Goal: Task Accomplishment & Management: Use online tool/utility

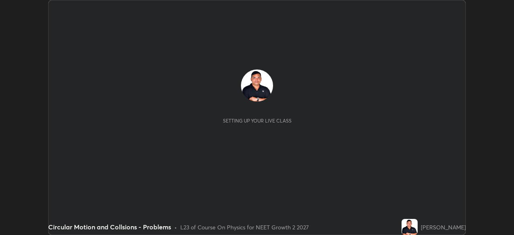
scroll to position [235, 514]
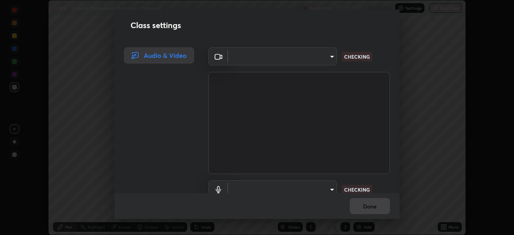
type input "9a713c2cdbe2be7ef93d2d34457ea53c7a2e6abfd87dec32e3c08735988cddce"
click at [296, 186] on body "Erase all LIVE Circular Motion and Collsions - Problems Recording 01:12:32 / 01…" at bounding box center [257, 117] width 514 height 235
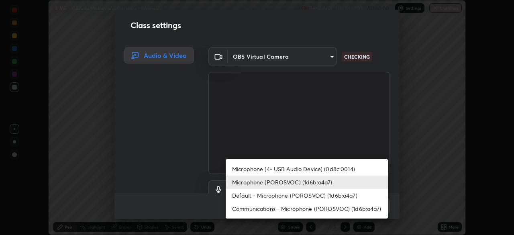
scroll to position [7, 0]
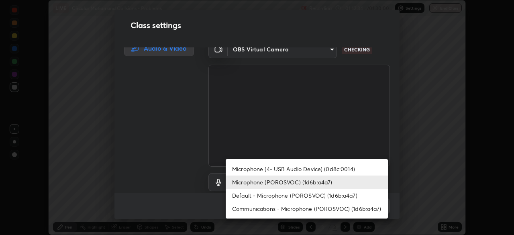
click at [301, 182] on li "Microphone (POROSVOC) (1d6b:a4a7)" at bounding box center [307, 182] width 162 height 13
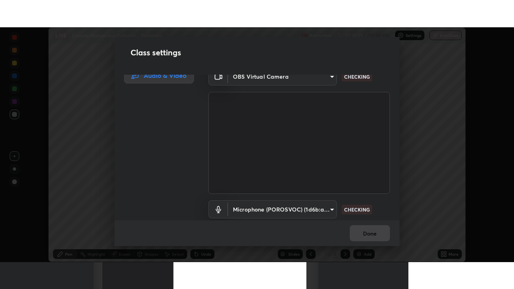
scroll to position [37, 0]
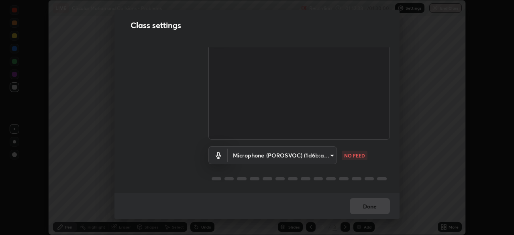
click at [306, 147] on body "Erase all LIVE Circular Motion and Collsions - Problems Recording 01:12:38 / 01…" at bounding box center [257, 117] width 514 height 235
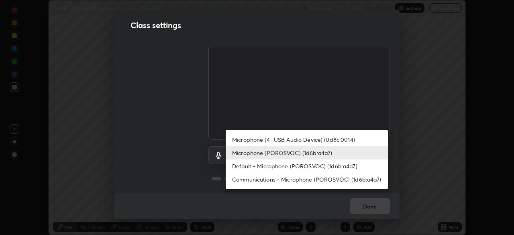
click at [302, 169] on li "Default - Microphone (POROSVOC) (1d6b:a4a7)" at bounding box center [307, 165] width 162 height 13
type input "default"
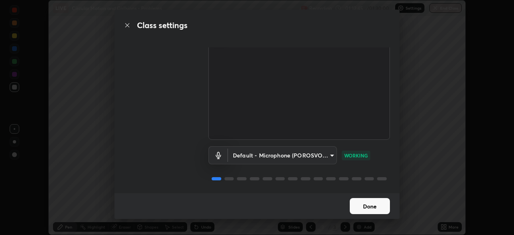
click at [369, 201] on button "Done" at bounding box center [370, 206] width 40 height 16
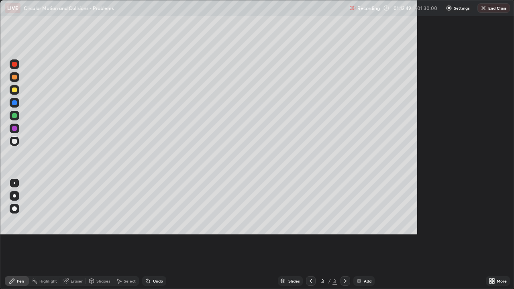
scroll to position [289, 514]
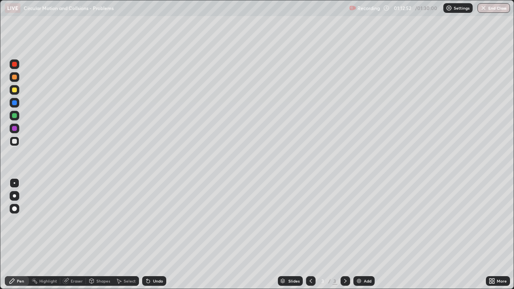
click at [310, 235] on icon at bounding box center [311, 281] width 6 height 6
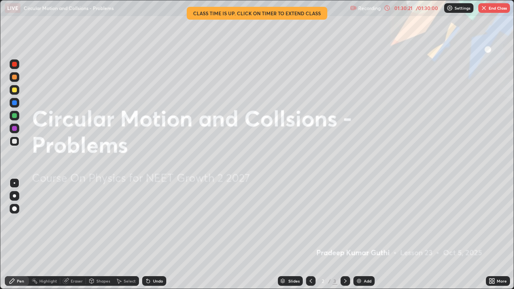
click at [493, 8] on button "End Class" at bounding box center [494, 8] width 32 height 10
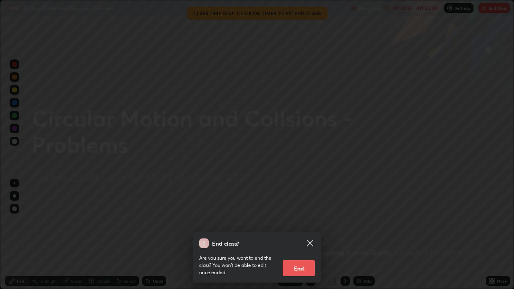
click at [288, 235] on button "End" at bounding box center [299, 268] width 32 height 16
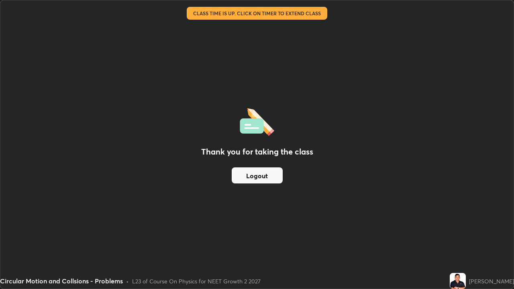
click at [263, 176] on button "Logout" at bounding box center [257, 175] width 51 height 16
